Goal: Task Accomplishment & Management: Complete application form

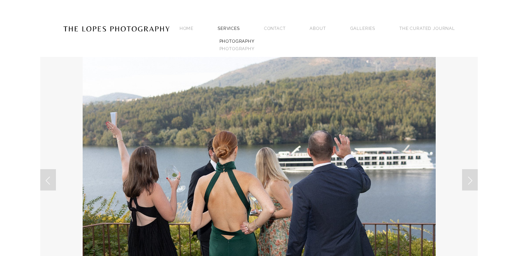
click at [237, 38] on link "PHOTOGRAPHY" at bounding box center [237, 40] width 38 height 7
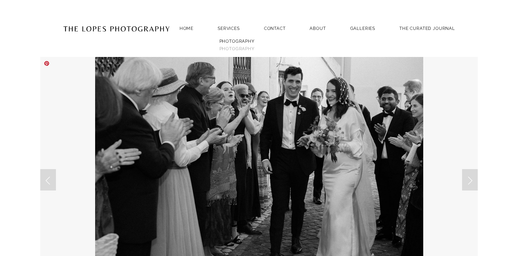
scroll to position [0, 0]
click at [471, 181] on link "Next Slide" at bounding box center [470, 179] width 16 height 21
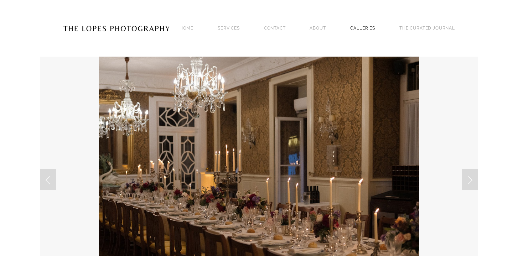
click at [366, 26] on link "GALLERIES" at bounding box center [362, 28] width 25 height 10
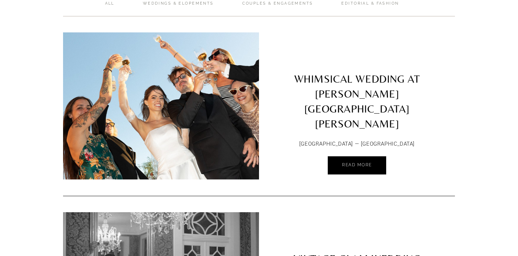
scroll to position [64, 0]
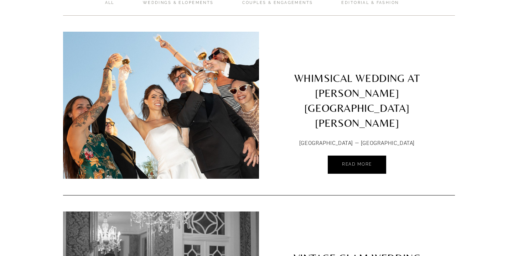
click at [346, 89] on link "WHIMSICAL WEDDING AT [PERSON_NAME][GEOGRAPHIC_DATA][PERSON_NAME]" at bounding box center [357, 83] width 196 height 103
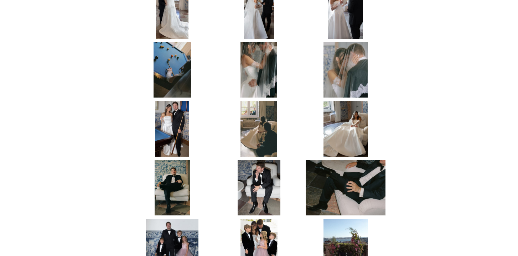
scroll to position [1298, 0]
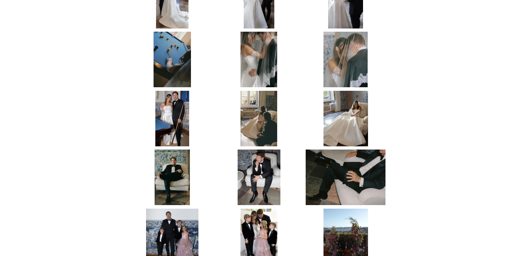
click at [172, 91] on img at bounding box center [172, 119] width 34 height 56
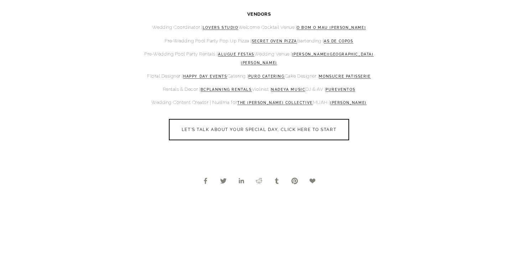
scroll to position [3136, 0]
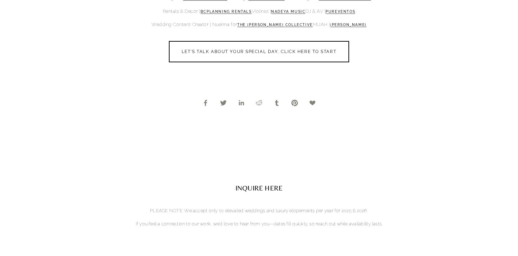
click at [263, 183] on h2 "INQUIRE HERE" at bounding box center [259, 188] width 518 height 10
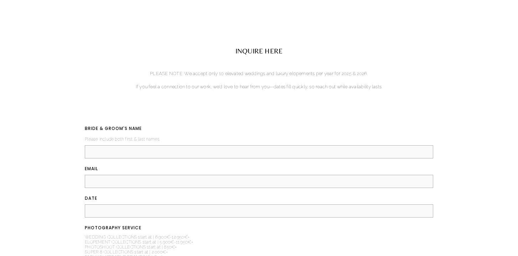
scroll to position [3330, 0]
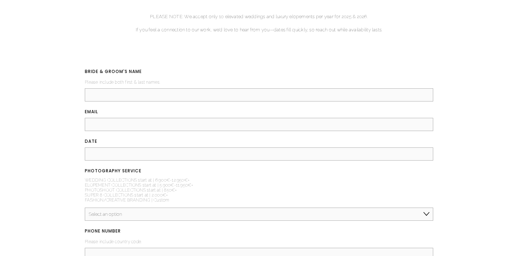
click at [189, 88] on input "BRIDE & GROOM'S NAME (required)" at bounding box center [259, 94] width 348 height 13
type input "Tiffany Soo & Bartosz Pezinski"
click at [163, 118] on input "Email (required)" at bounding box center [259, 124] width 348 height 13
type input "tiffanysoo92@gmail.com"
click at [104, 147] on input "DATE (required)" at bounding box center [259, 153] width 348 height 13
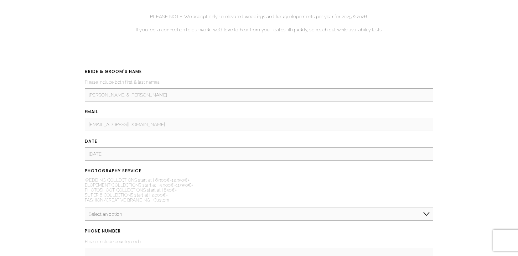
type input "29/08/2026"
click at [152, 208] on select "Select an option Elopement, Civil or Micro Wedding | Less than 50 guests Mid-Si…" at bounding box center [259, 214] width 348 height 13
select select "Mid-Size Wedding | 50-200 guests"
click at [85, 208] on select "Select an option Elopement, Civil or Micro Wedding | Less than 50 guests Mid-Si…" at bounding box center [259, 214] width 348 height 13
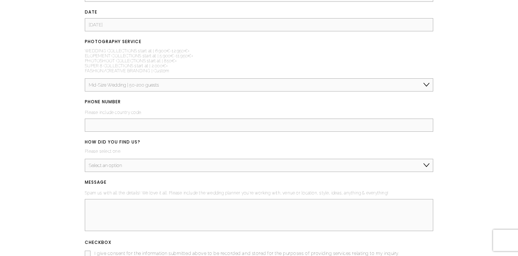
scroll to position [3481, 0]
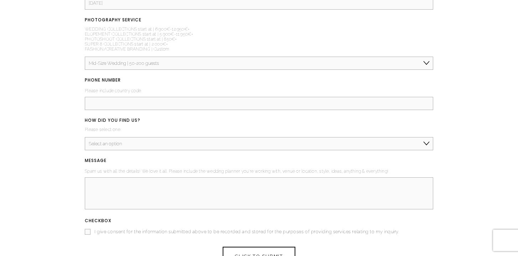
click at [108, 97] on input "PHONE NUMBER (required)" at bounding box center [259, 103] width 348 height 13
type input "+44 7585936227"
click at [149, 137] on select "Select an option Instagram TikTok Google Pinterest Magazine or Blog Referral/Re…" at bounding box center [259, 143] width 348 height 13
select select "Google"
click at [85, 137] on select "Select an option Instagram TikTok Google Pinterest Magazine or Blog Referral/Re…" at bounding box center [259, 143] width 348 height 13
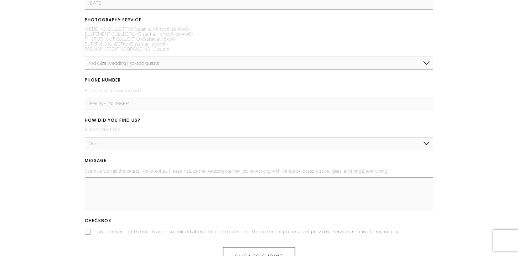
click at [116, 177] on textarea "MESSAGE (required)" at bounding box center [259, 193] width 348 height 32
drag, startPoint x: 415, startPoint y: 146, endPoint x: 364, endPoint y: 143, distance: 51.7
click at [364, 177] on textarea "We're working with the venue planner at Paço Real de Belas, where we will be ce…" at bounding box center [259, 193] width 348 height 32
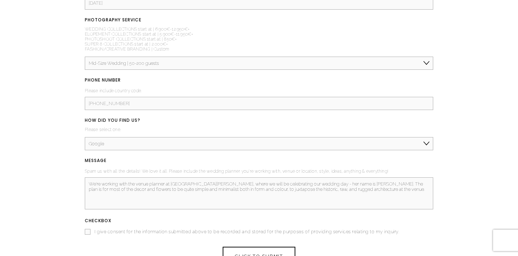
click at [401, 177] on textarea "We're working with the venue planner at Paço Real de Belas, where we will be ce…" at bounding box center [259, 193] width 348 height 32
type textarea "We're working with the venue planner at Paço Real de Belas, where we will be ce…"
click at [87, 229] on input "I give consent for the information submitted above to be recorded and stored fo…" at bounding box center [88, 232] width 6 height 6
checkbox input "true"
click at [262, 253] on span "CLICK TO SUBMIT" at bounding box center [259, 255] width 48 height 5
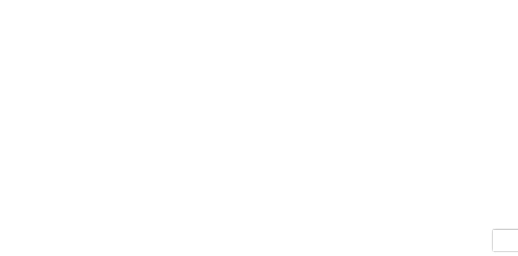
scroll to position [3251, 0]
